Goal: Task Accomplishment & Management: Manage account settings

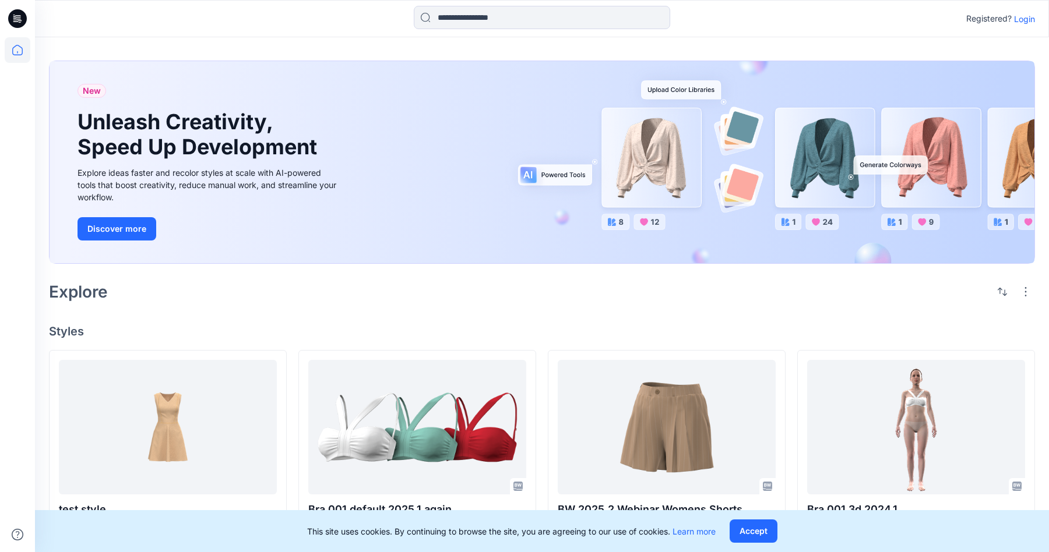
click at [1028, 17] on p "Login" at bounding box center [1024, 19] width 21 height 12
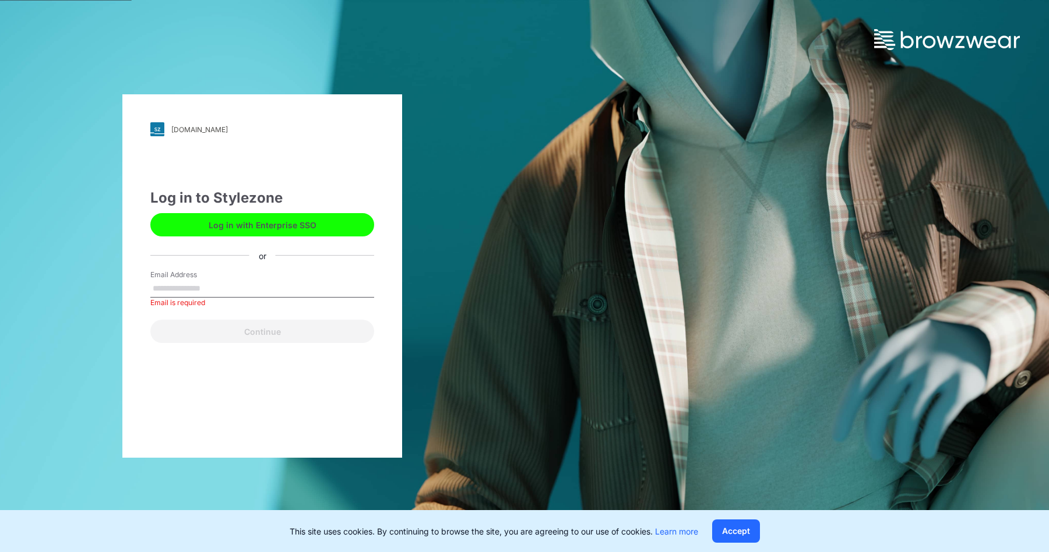
type input "**********"
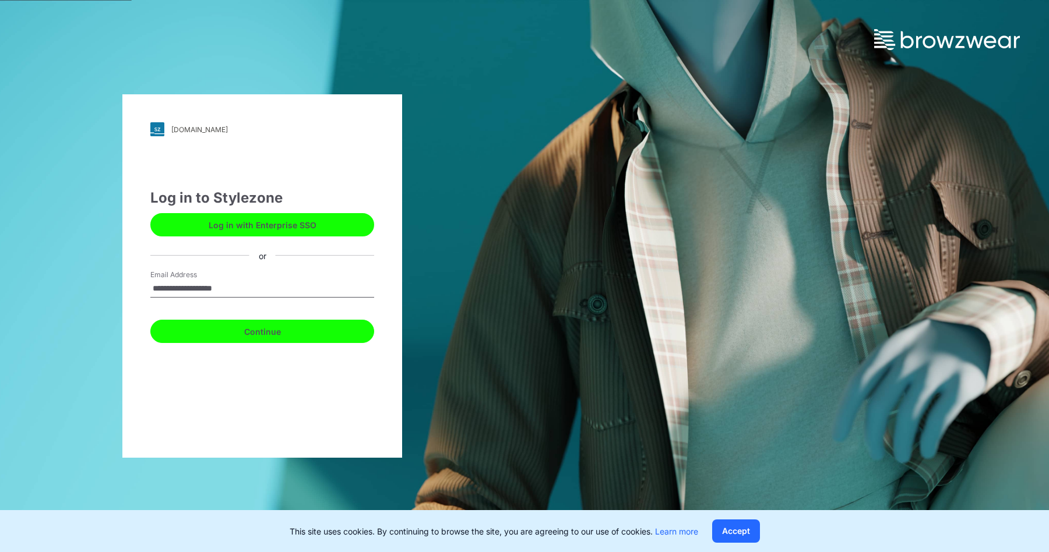
click at [287, 320] on button "Continue" at bounding box center [262, 331] width 224 height 23
click at [281, 328] on button "Continue" at bounding box center [262, 331] width 224 height 23
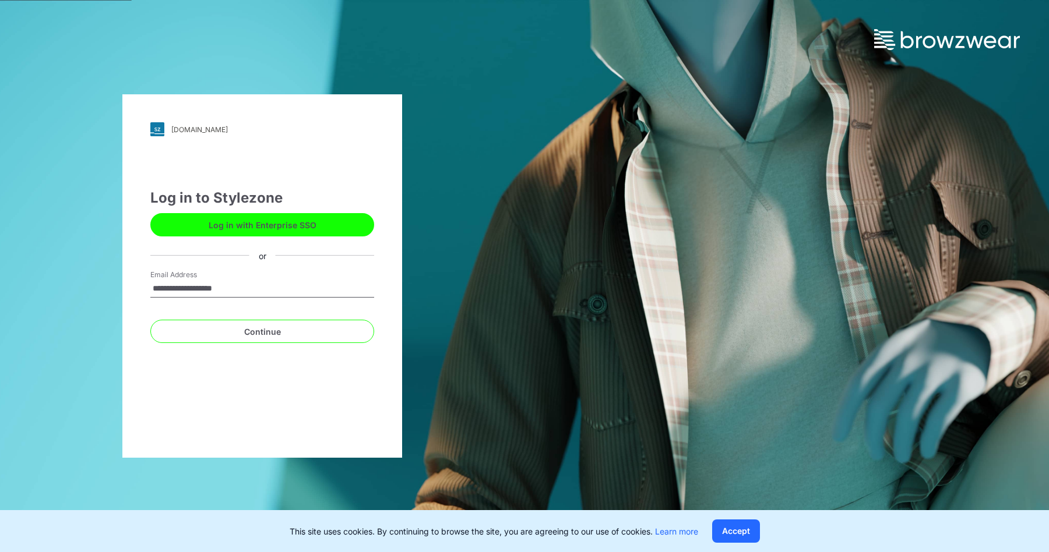
click at [290, 218] on button "Log in with Enterprise SSO" at bounding box center [262, 224] width 224 height 23
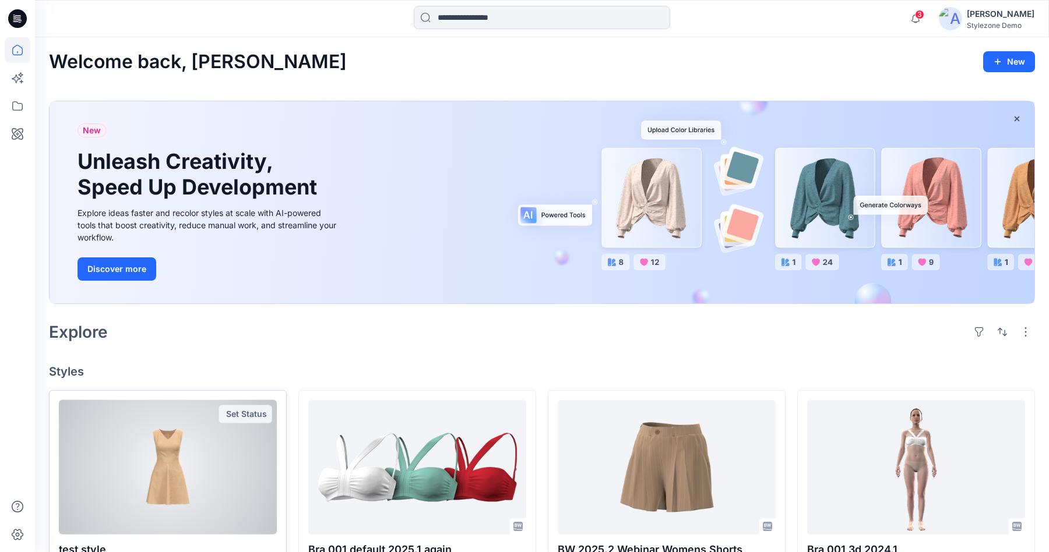
click at [168, 410] on div at bounding box center [168, 467] width 218 height 135
